Goal: Information Seeking & Learning: Learn about a topic

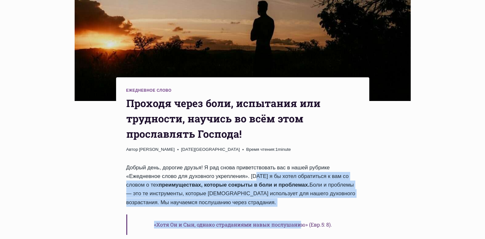
scroll to position [166, 0]
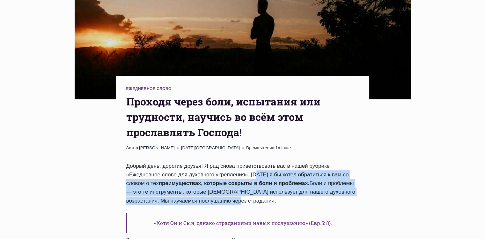
drag, startPoint x: 249, startPoint y: 91, endPoint x: 260, endPoint y: 172, distance: 82.0
copy div "Сегодня я бы хотел обратиться к вам со словом о тех преимуществах, которые сокр…"
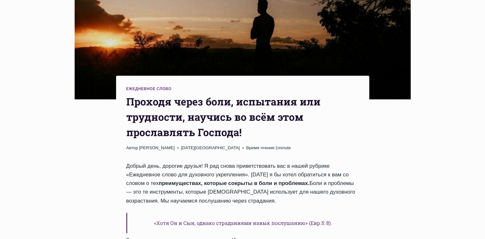
drag, startPoint x: 307, startPoint y: 190, endPoint x: 310, endPoint y: 182, distance: 8.2
click at [307, 212] on h6 "«Хотя Он и Сын, однако страданиями навык послушанию» (Евр.5: 8)." at bounding box center [242, 222] width 233 height 20
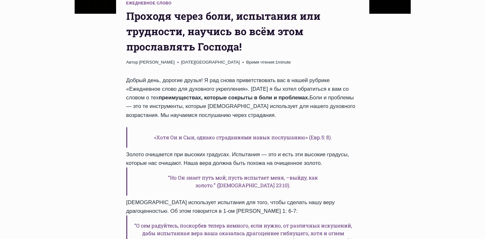
scroll to position [262, 0]
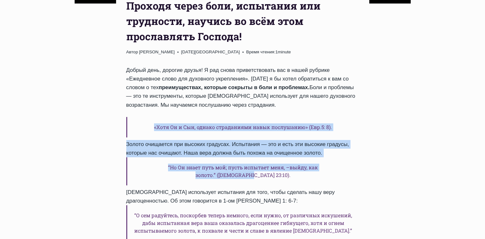
drag, startPoint x: 161, startPoint y: 100, endPoint x: 339, endPoint y: 136, distance: 182.3
click at [339, 136] on div "Добрый день, дорогие друзья! Я рад снова приветствовать ваc в нашей рубрике «Еж…" at bounding box center [242, 184] width 233 height 236
copy div "«Хотя Он и Сын, однако страданиями навык послушанию» (Евр.5: 8). Золото очищает…"
click at [373, 149] on div "Ежедневное слово Проходя через боли, испытания или трудности, научись во всём э…" at bounding box center [242, 235] width 269 height 843
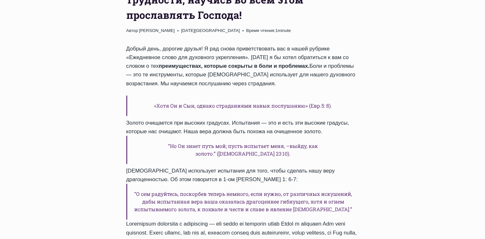
scroll to position [293, 0]
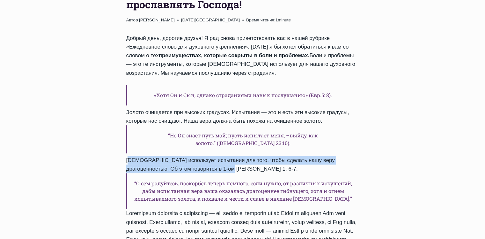
drag, startPoint x: 126, startPoint y: 126, endPoint x: 202, endPoint y: 135, distance: 77.0
click at [202, 135] on div "Ежедневное слово Проходя через боли, испытания или трудности, научись во всём э…" at bounding box center [242, 113] width 253 height 331
copy div "Бог использует испытания для того, чтобы сделать нашу веру драгоценностью. Об э…"
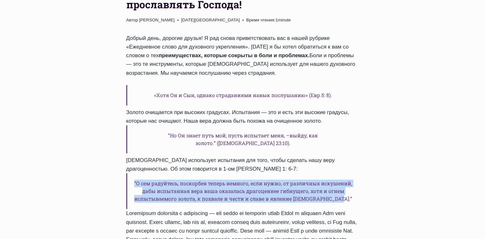
drag, startPoint x: 142, startPoint y: 149, endPoint x: 319, endPoint y: 166, distance: 177.5
click at [320, 173] on h6 "“О сем радуйтесь, поскорбев теперь немного, если нужно, от различных искушений,…" at bounding box center [242, 191] width 233 height 36
copy h6 "“О сем радуйтесь, поскорбев теперь немного, если нужно, от различных искушений,…"
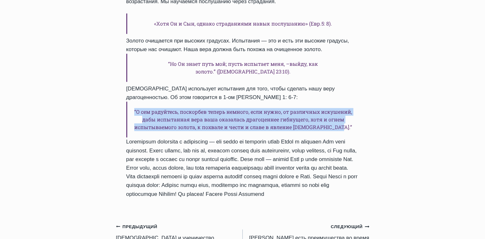
scroll to position [357, 0]
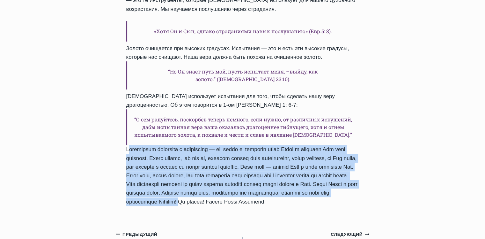
drag, startPoint x: 125, startPoint y: 115, endPoint x: 334, endPoint y: 168, distance: 216.1
click at [334, 168] on div "Ежедневное слово Проходя через боли, испытания или трудности, научись во всём э…" at bounding box center [242, 49] width 253 height 331
copy div "Правильное отношение к испытаниям — это когда мы радуемся перед Богом и доверяе…"
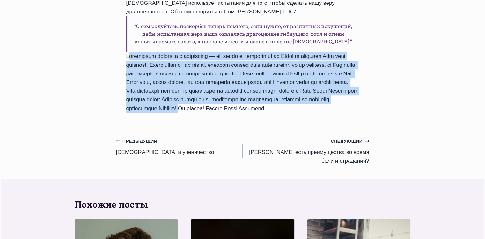
scroll to position [453, 0]
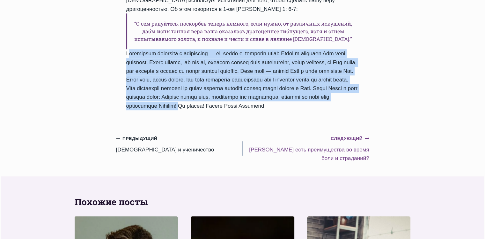
click at [348, 135] on small "Следующий Продолжить" at bounding box center [350, 138] width 38 height 7
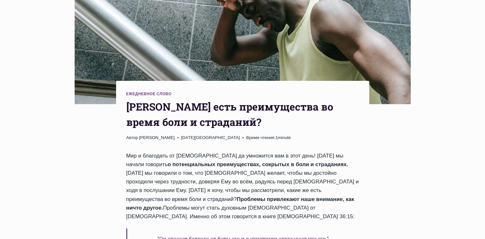
scroll to position [223, 0]
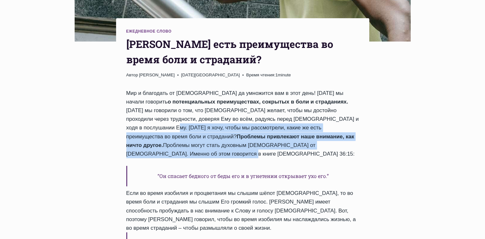
drag, startPoint x: 312, startPoint y: 94, endPoint x: 310, endPoint y: 118, distance: 24.3
click at [310, 118] on div "Мир и благодать от [DEMOGRAPHIC_DATA] да умножится вам в этот день! [DATE] мы н…" at bounding box center [242, 227] width 233 height 277
copy div "рассмотрели, какие же есть преимущества во время боли и страданий? Проблемы при…"
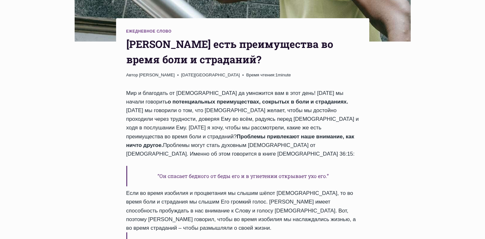
click at [224, 157] on div "Мир и благодать от [DEMOGRAPHIC_DATA] да умножится вам в этот день! [DATE] мы н…" at bounding box center [242, 227] width 233 height 277
drag, startPoint x: 165, startPoint y: 141, endPoint x: 329, endPoint y: 143, distance: 163.9
click at [329, 166] on h6 "“Он спасает бедного от беды его и в угнетении открывает ухо его.”" at bounding box center [242, 176] width 233 height 20
copy h6 "“Он спасает бедного от беды его и в угнетении открывает ухо его.”"
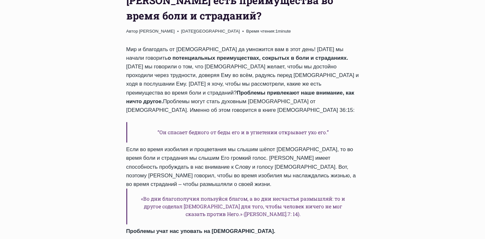
scroll to position [287, 0]
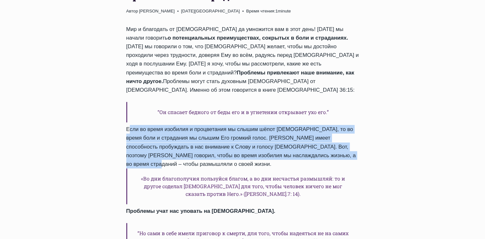
drag, startPoint x: 126, startPoint y: 94, endPoint x: 157, endPoint y: 128, distance: 45.8
click at [157, 128] on div "Мир и благодать от [DEMOGRAPHIC_DATA] да умножится вам в этот день! [DATE] мы н…" at bounding box center [242, 163] width 233 height 277
copy div "Если во время изобилия и процветания мы слышим шёпот [DEMOGRAPHIC_DATA], то во …"
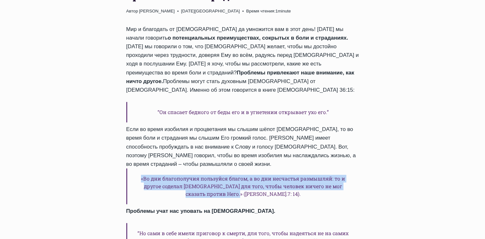
drag, startPoint x: 144, startPoint y: 144, endPoint x: 347, endPoint y: 153, distance: 204.0
click at [347, 168] on h6 "«Во дни благополучия пользуйся благом, а во дни несчастья размышляй: то и друго…" at bounding box center [242, 186] width 233 height 36
copy h6 "«Во дни благополучия пользуйся благом, а во дни несчастья размышляй: то и друго…"
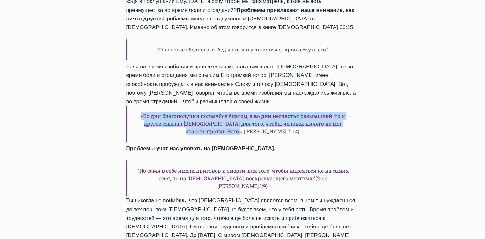
scroll to position [351, 0]
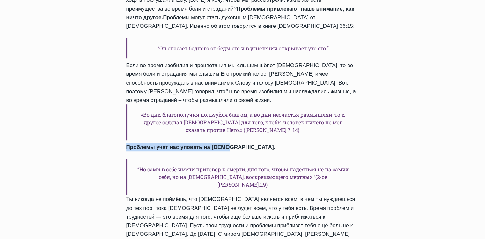
drag, startPoint x: 126, startPoint y: 105, endPoint x: 230, endPoint y: 104, distance: 104.0
click at [230, 104] on div "Мир и благодать от [DEMOGRAPHIC_DATA] да умножится вам в этот день! [DATE] мы н…" at bounding box center [242, 99] width 233 height 277
copy strong "Проблемы учат нас уповать на [DEMOGRAPHIC_DATA]."
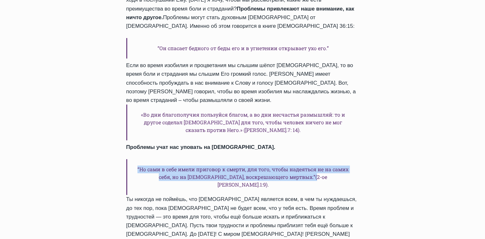
drag, startPoint x: 135, startPoint y: 127, endPoint x: 308, endPoint y: 135, distance: 172.7
click at [308, 159] on h6 "“Но сами в себе имели приговор к смерти, для того, чтобы надеяться не на самих …" at bounding box center [242, 177] width 233 height 36
copy h6 "“Но сами в себе имели приговор к смерти, для того, чтобы надеяться не на самих …"
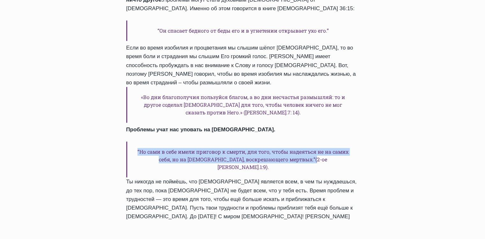
scroll to position [383, 0]
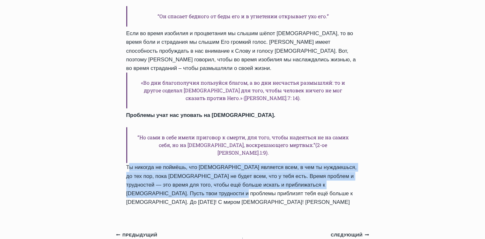
drag, startPoint x: 125, startPoint y: 117, endPoint x: 186, endPoint y: 146, distance: 67.6
click at [186, 146] on div "Ежедневное слово [PERSON_NAME] есть преимущества во время боли и страданий? Авт…" at bounding box center [242, 38] width 253 height 358
copy div "Ты никогда не поймёшь, что [DEMOGRAPHIC_DATA] является всем, в чем ты нуждаешьс…"
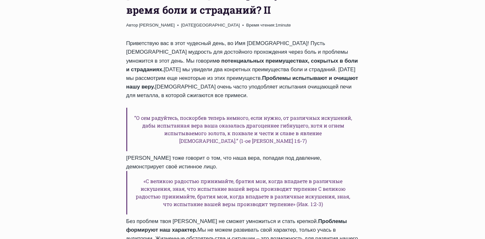
scroll to position [287, 0]
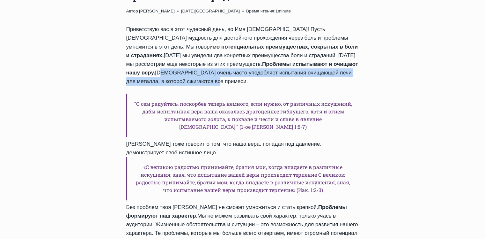
drag, startPoint x: 301, startPoint y: 38, endPoint x: 350, endPoint y: 47, distance: 49.3
click at [352, 47] on div "Приветствую вас в этот чудесный день, во Имя Иисуса! Пусть Божья мудрость для д…" at bounding box center [242, 200] width 233 height 350
copy div "Библия очень часто уподобляет испытания очищающей печи для металла, в которой с…"
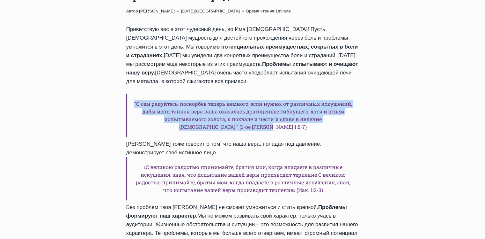
drag, startPoint x: 140, startPoint y: 70, endPoint x: 346, endPoint y: 82, distance: 206.4
click at [346, 93] on h6 "“О сем радуйтесь, поскорбев теперь немного, если нужно, от различных искушений,…" at bounding box center [242, 114] width 233 height 43
copy h6 "“О сем радуйтесь, поскорбев теперь немного, если нужно, от различных искушений,…"
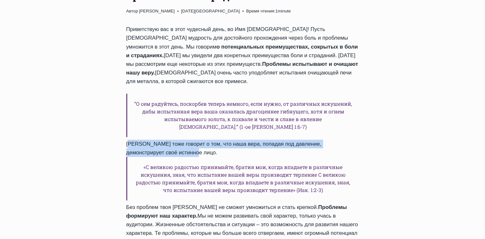
drag, startPoint x: 125, startPoint y: 101, endPoint x: 166, endPoint y: 110, distance: 41.7
click at [166, 110] on div "Ежедневное слово Kакие есть преимущества во время боли и страданий? II Автор Па…" at bounding box center [242, 170] width 253 height 431
copy div "Иаков тоже говорит о том, что наша вера, попадая под давление, демонстрирует св…"
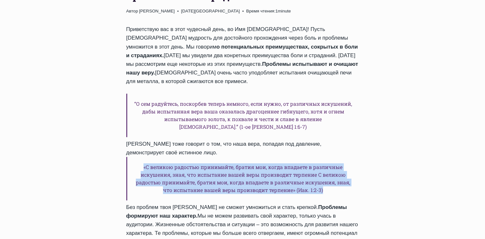
drag, startPoint x: 137, startPoint y: 125, endPoint x: 293, endPoint y: 146, distance: 157.4
click at [293, 157] on h6 "«С великою радостью принимайте, братия мои, когда впадаете в различные искушени…" at bounding box center [242, 178] width 233 height 43
copy h6 "«С великою радостью принимайте, братия мои, когда впадаете в различные искушени…"
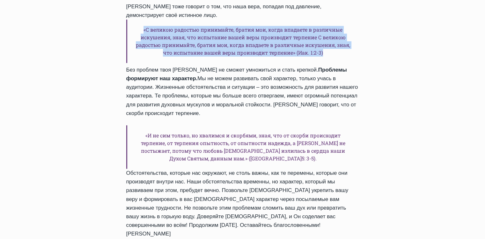
scroll to position [415, 0]
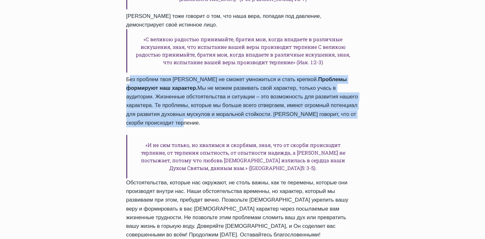
drag, startPoint x: 125, startPoint y: 37, endPoint x: 186, endPoint y: 79, distance: 73.6
click at [186, 79] on div "Ежедневное слово Kакие есть преимущества во время боли и страданий? II Автор Па…" at bounding box center [242, 42] width 253 height 431
copy div "Без проблем твоя вера не сможет умножиться и стать крепкой. Проблемы формируют …"
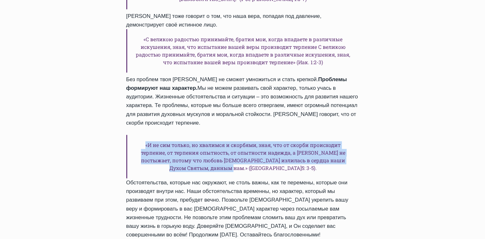
drag, startPoint x: 137, startPoint y: 103, endPoint x: 334, endPoint y: 117, distance: 197.9
click at [334, 135] on h6 "«И не сим только, но хвалимся и скорбями, зная, что от скорби происходит терпен…" at bounding box center [242, 156] width 233 height 43
copy h6 "«И не сим только, но хвалимся и скорбями, зная, что от скорби происходит терпен…"
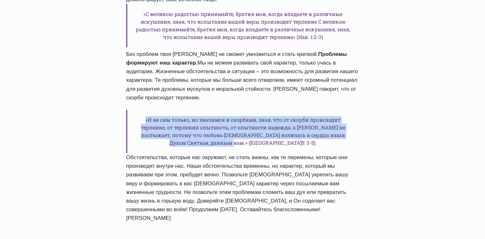
scroll to position [446, 0]
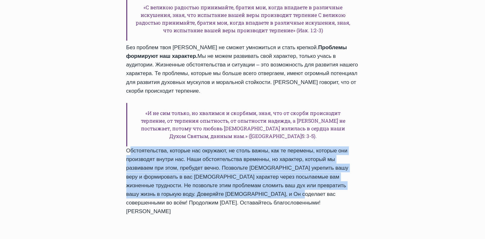
drag, startPoint x: 126, startPoint y: 101, endPoint x: 247, endPoint y: 145, distance: 128.2
click at [247, 145] on div "Приветствую вас в этот чудесный день, во Имя Иисуса! Пусть Божья мудрость для д…" at bounding box center [242, 40] width 233 height 350
copy div "Обстоятельства, которые нас окружают, не столь важны, как те перемены, которые …"
